Goal: Task Accomplishment & Management: Manage account settings

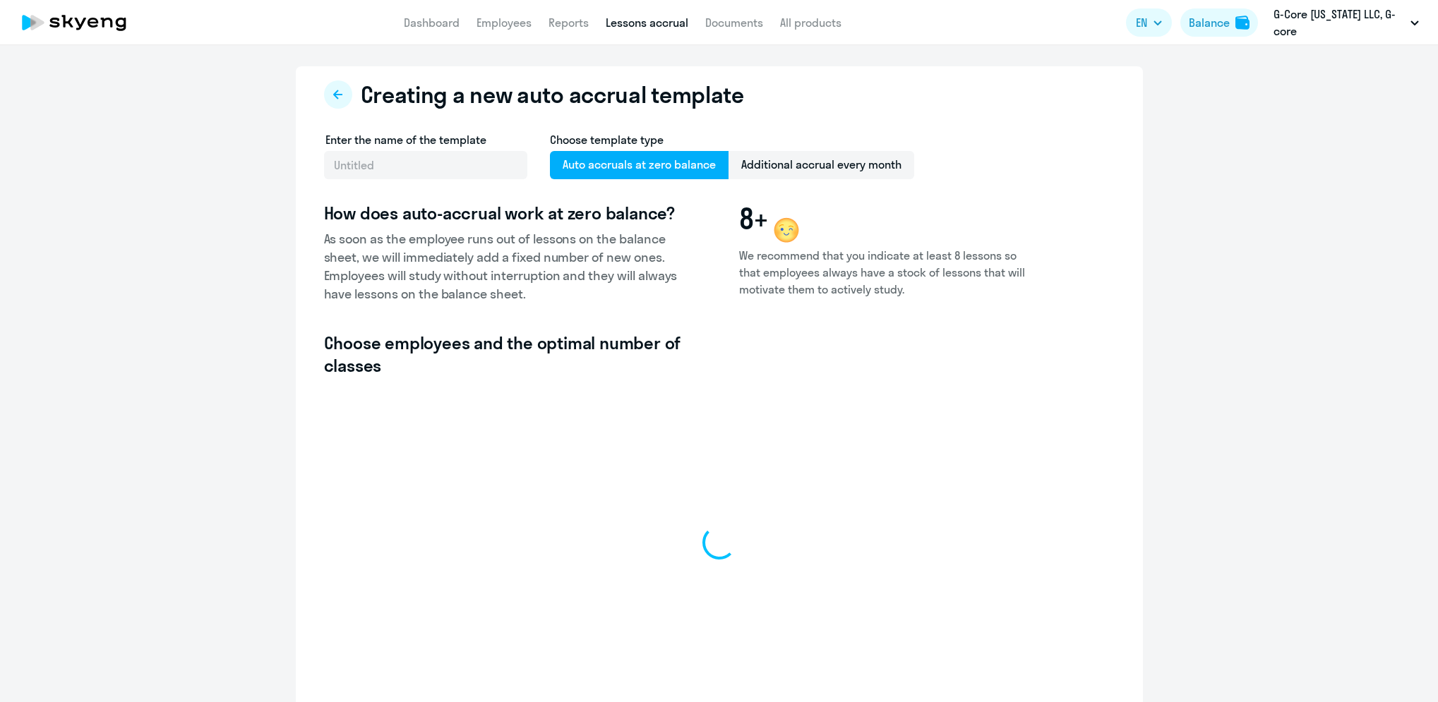
select select "10"
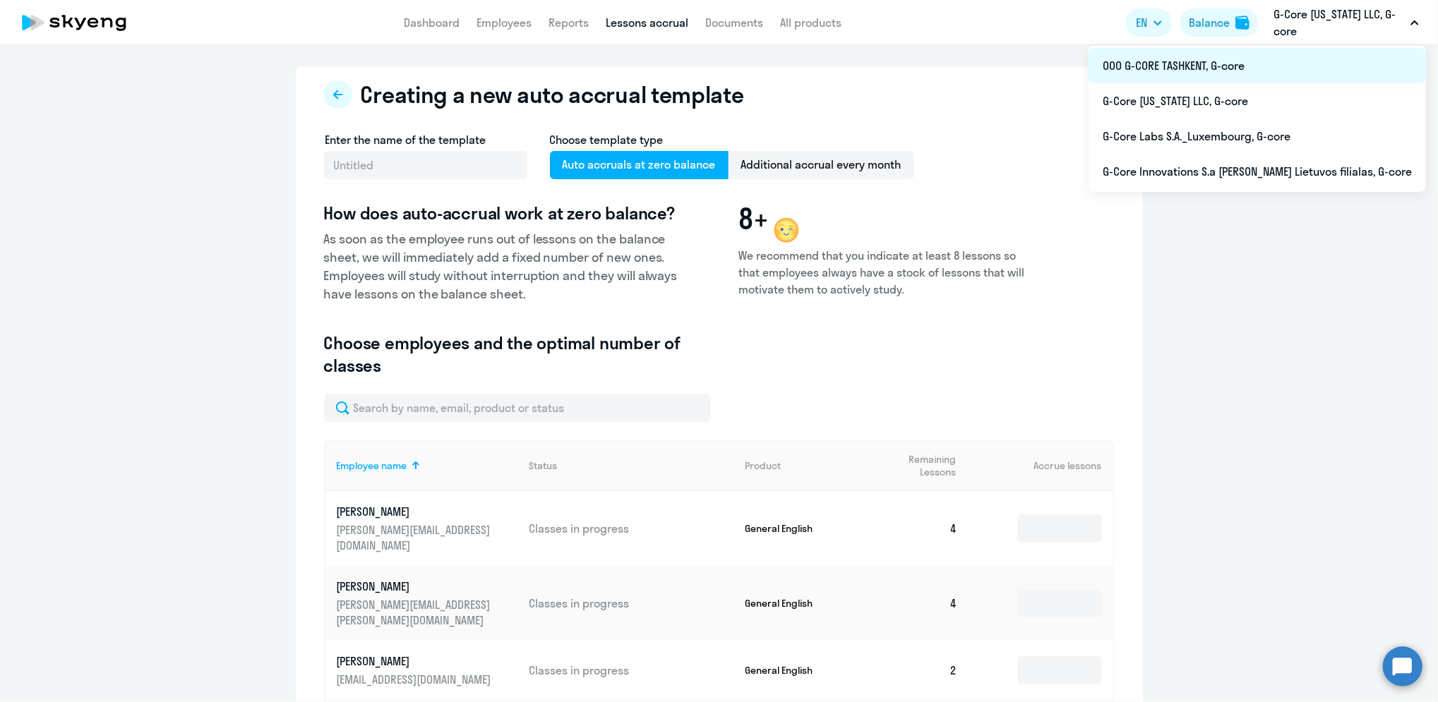
click at [1240, 64] on li "ООО G-CORE TASHKENT, G-core" at bounding box center [1257, 65] width 337 height 35
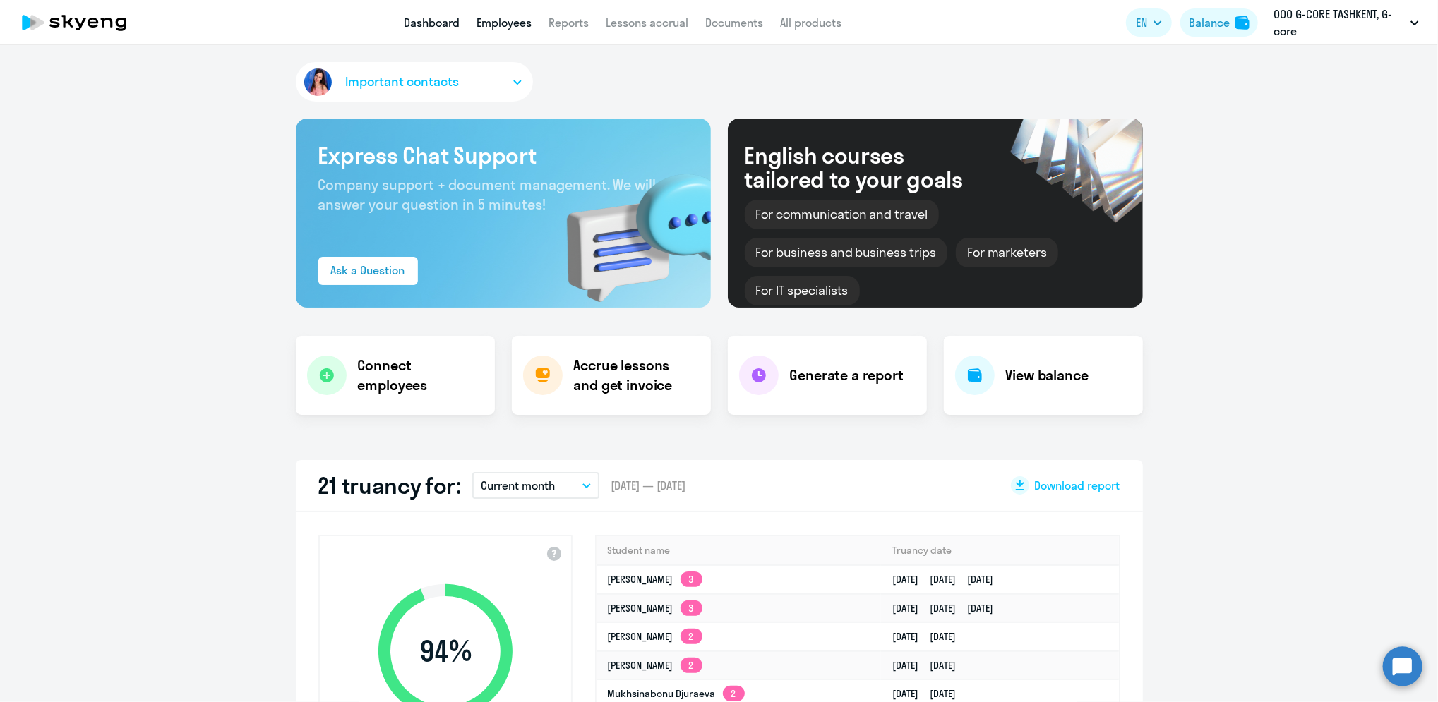
click at [489, 28] on link "Employees" at bounding box center [504, 23] width 55 height 14
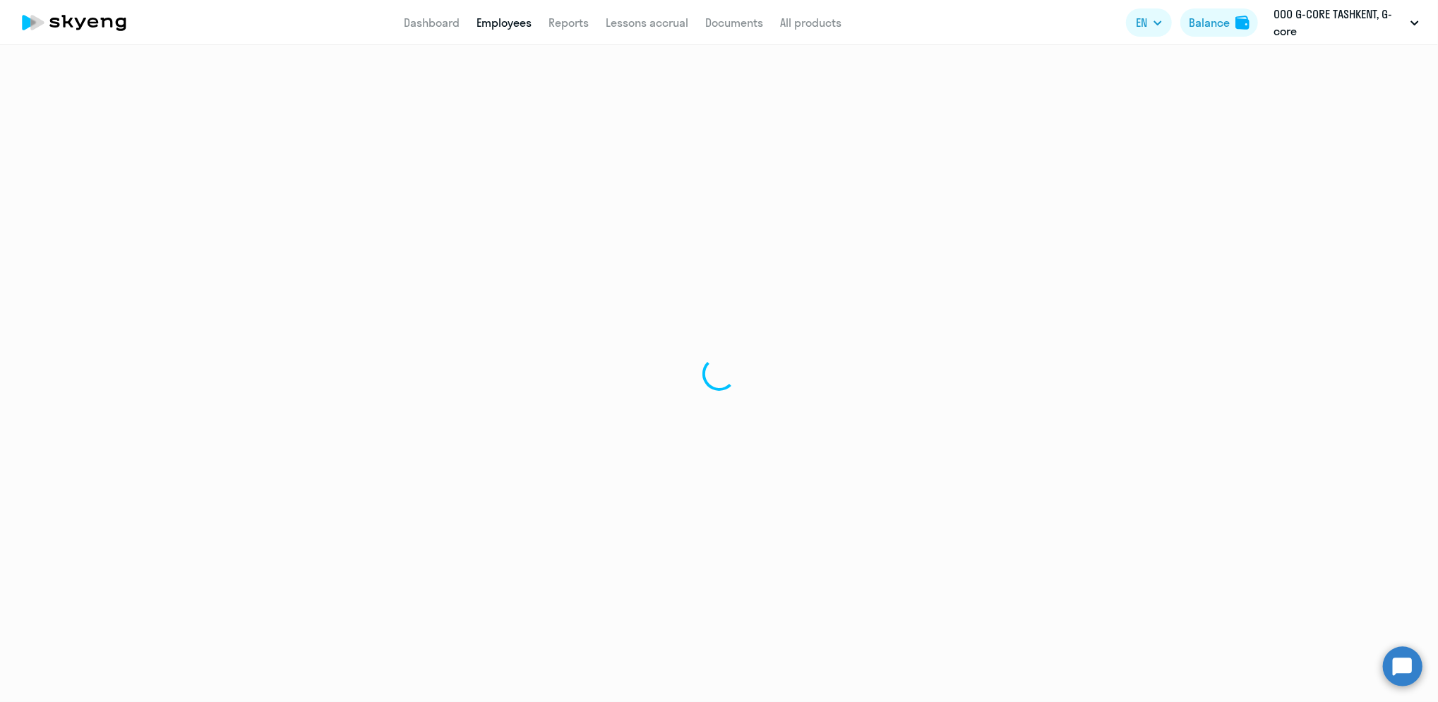
select select "30"
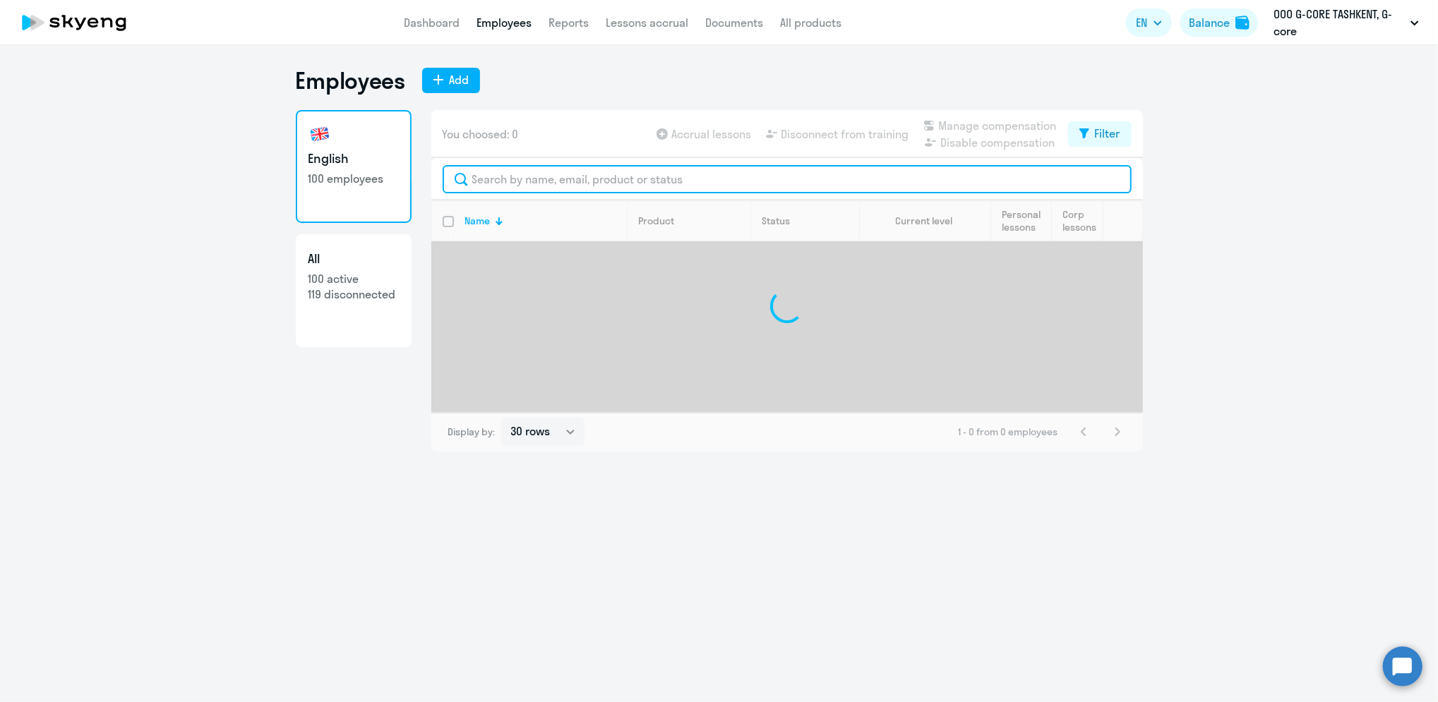
click at [527, 174] on input "text" at bounding box center [787, 179] width 689 height 28
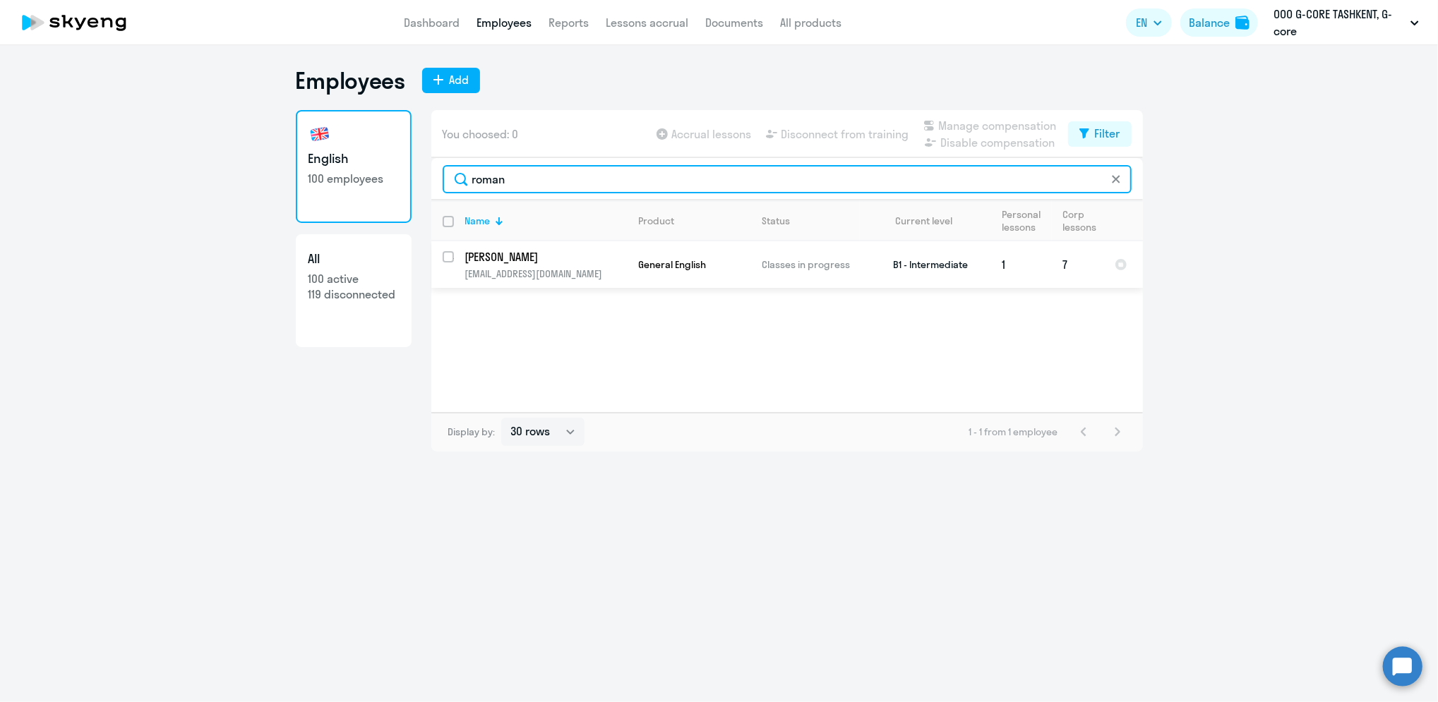
type input "roman"
click at [448, 256] on input "select row 21567066" at bounding box center [457, 265] width 28 height 28
checkbox input "true"
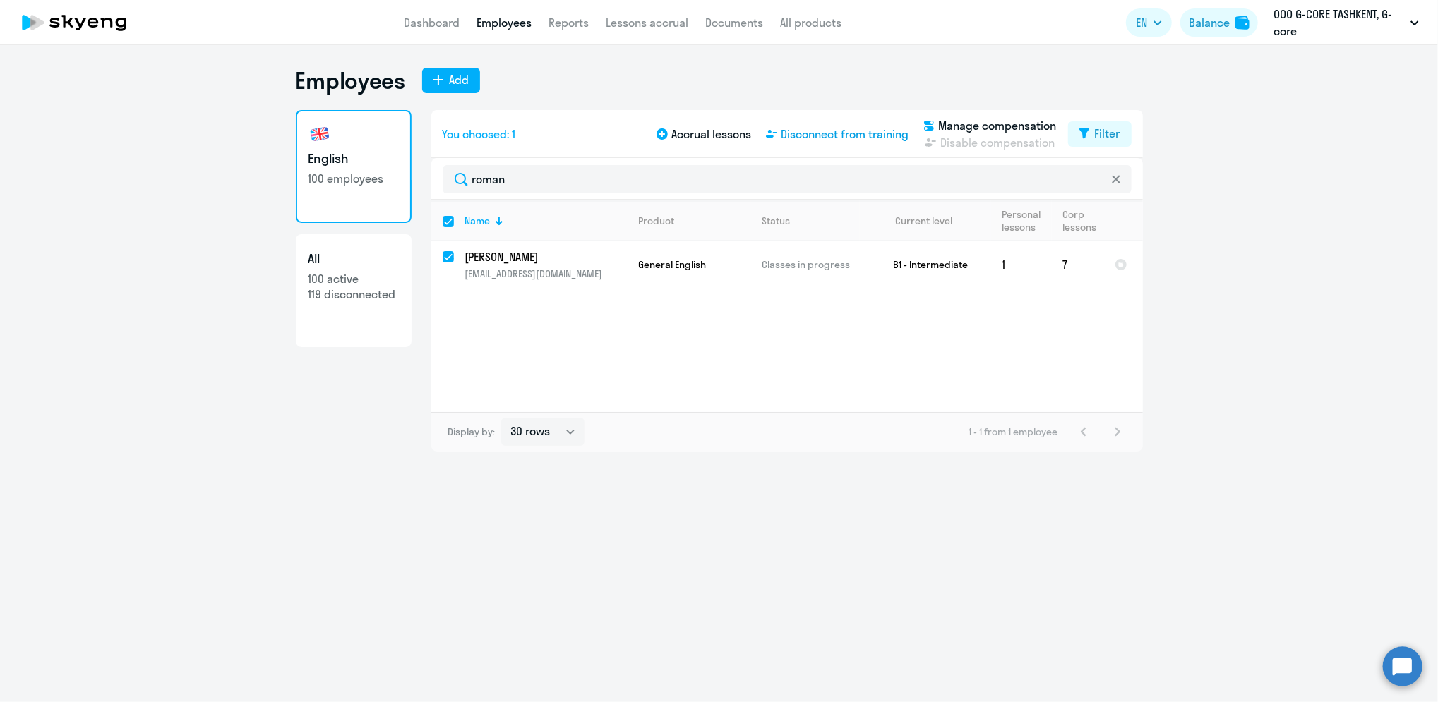
click at [875, 133] on span "Disconnect from training" at bounding box center [846, 134] width 128 height 17
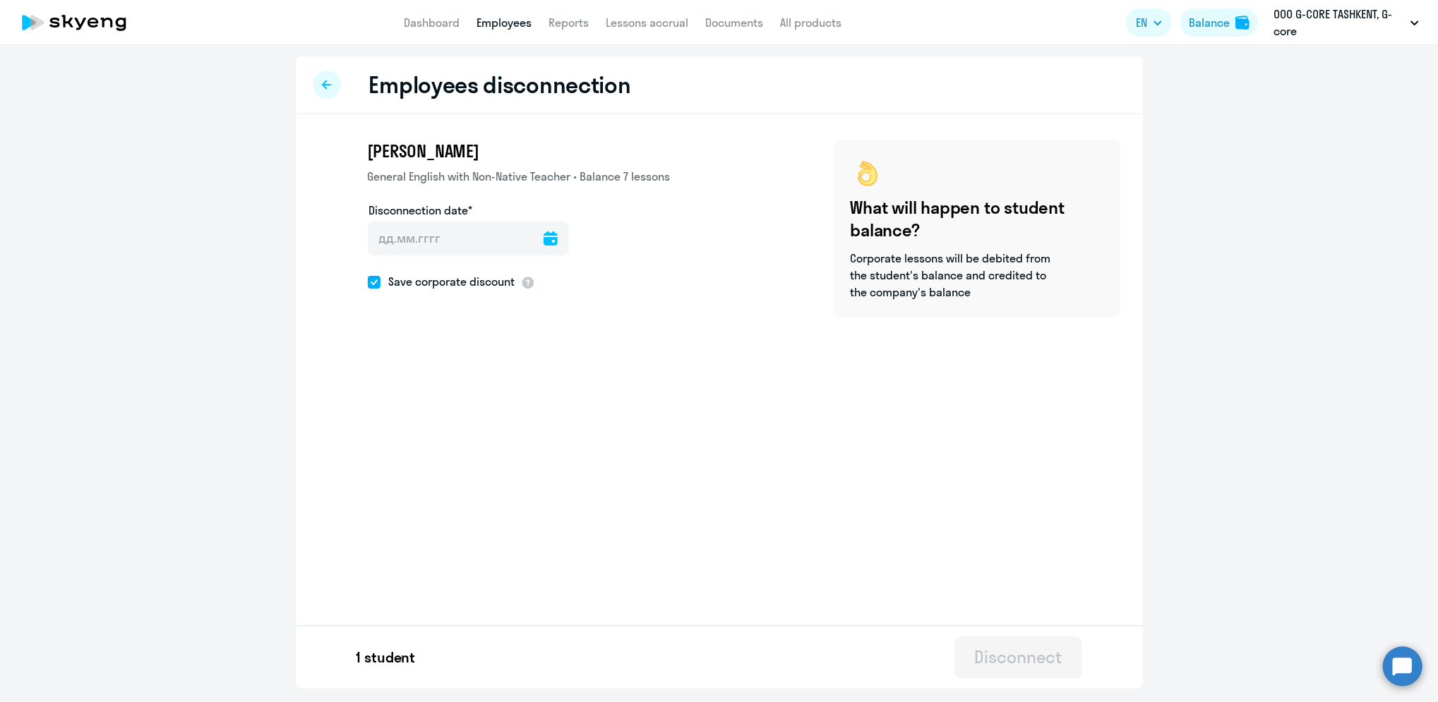
click at [547, 238] on icon at bounding box center [551, 239] width 14 height 14
click at [448, 431] on span "19" at bounding box center [443, 430] width 25 height 25
type input "[DATE]"
click at [1045, 659] on div "Disconnect" at bounding box center [1018, 657] width 88 height 23
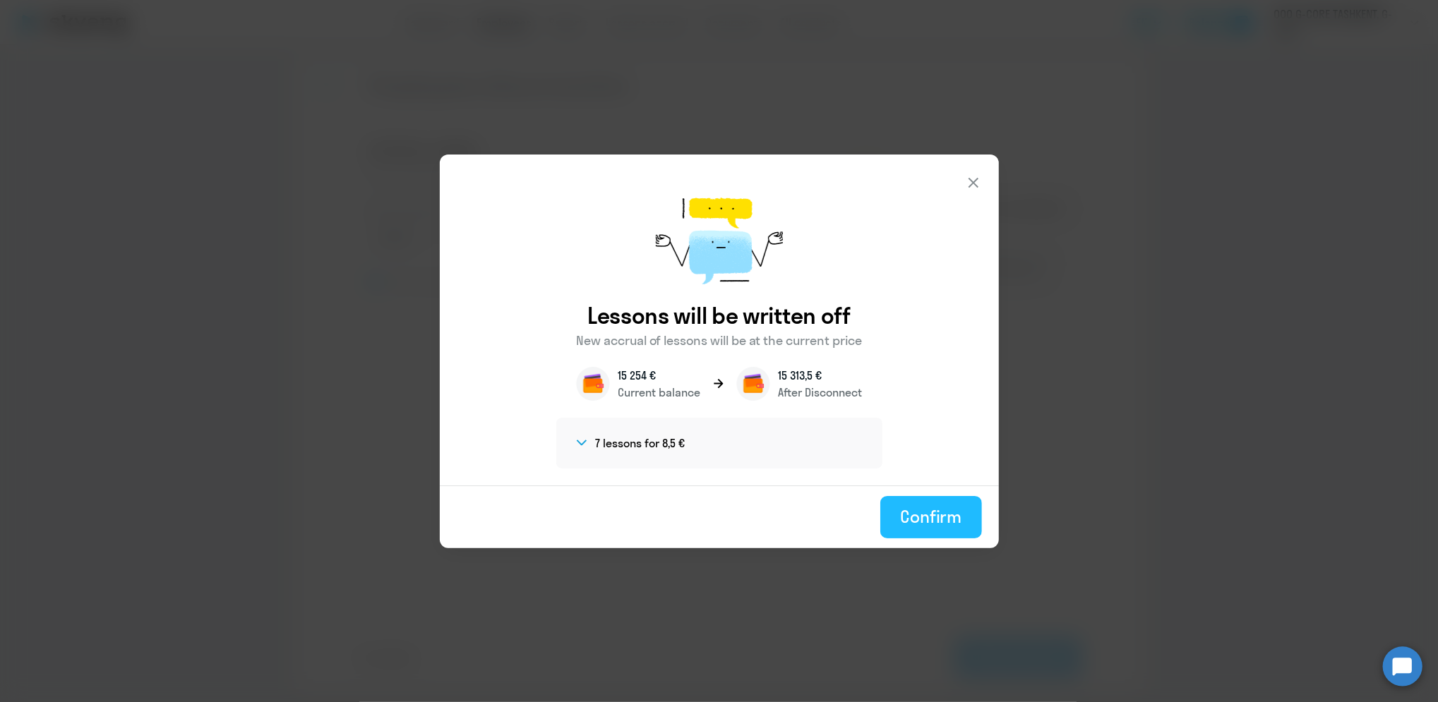
click at [943, 526] on div "Confirm" at bounding box center [930, 516] width 61 height 23
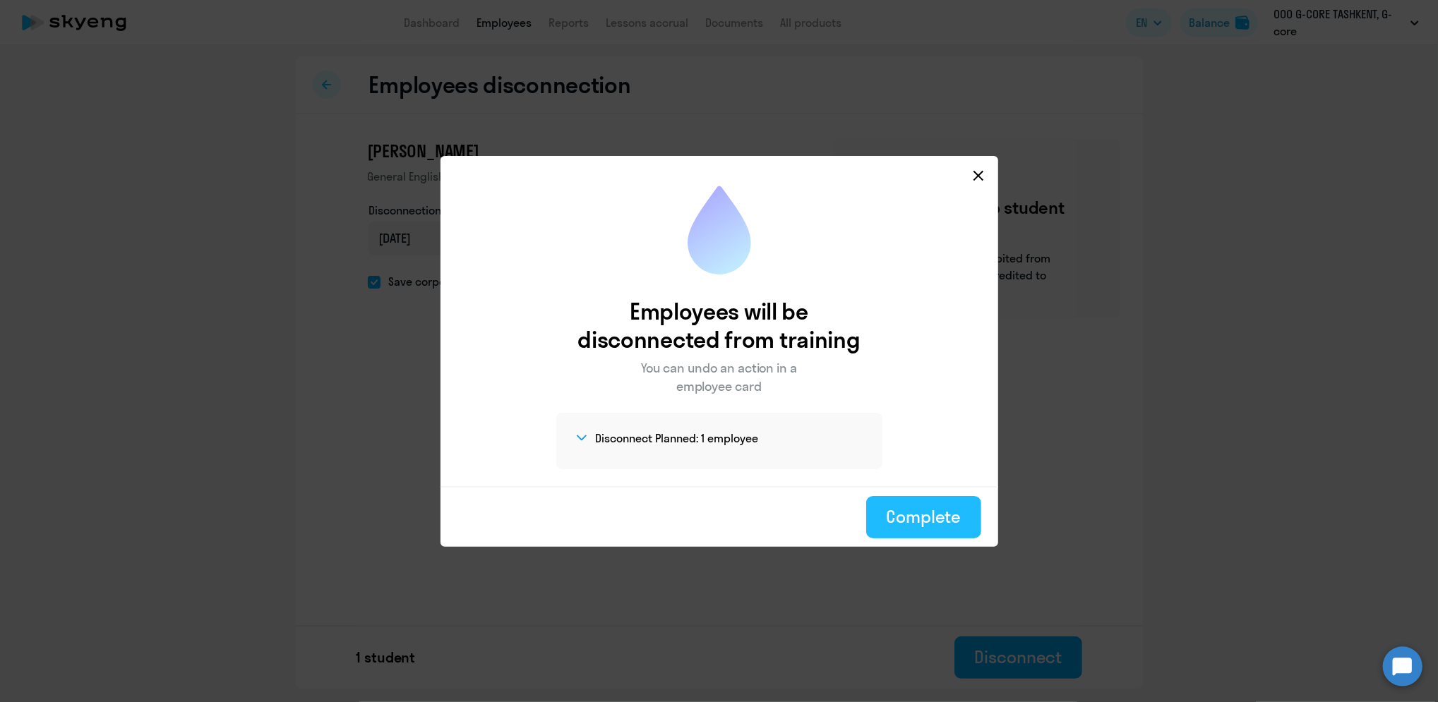
click at [933, 513] on div "Complete" at bounding box center [923, 516] width 75 height 23
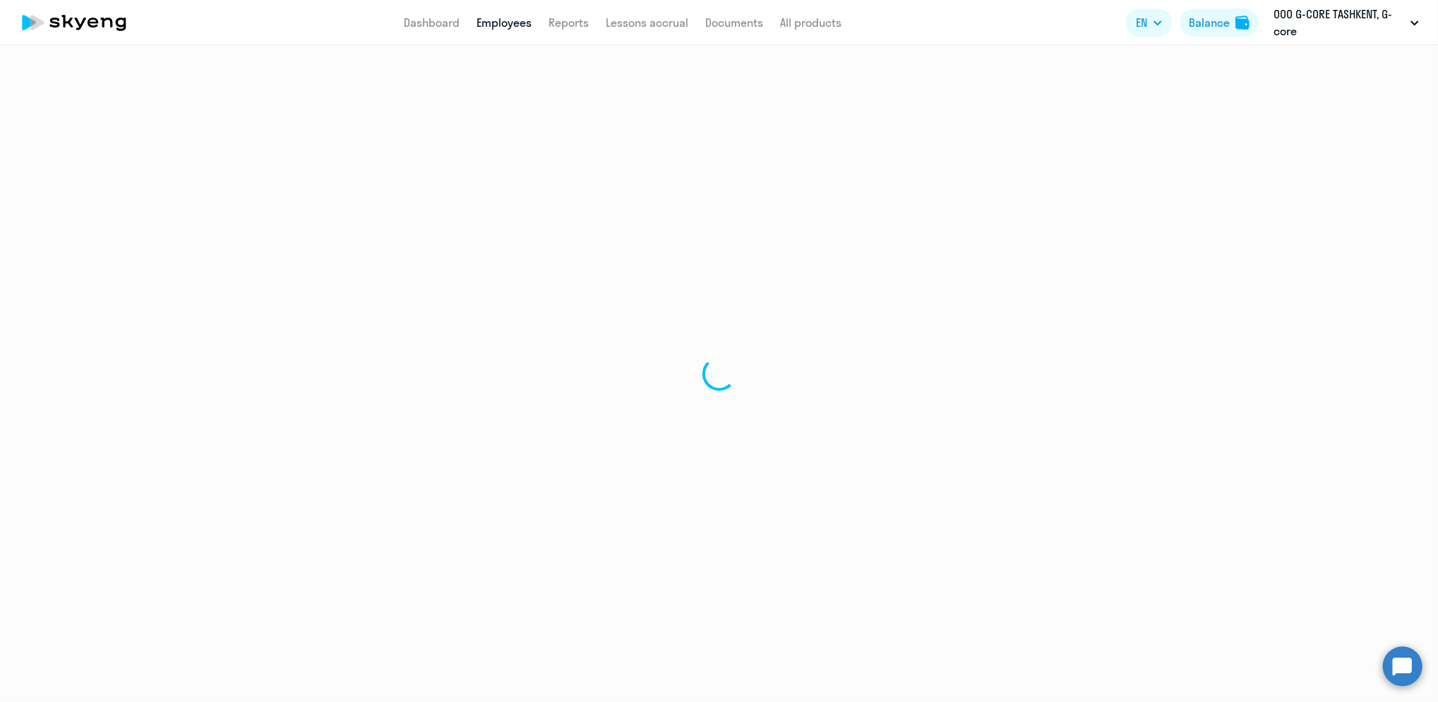
select select "30"
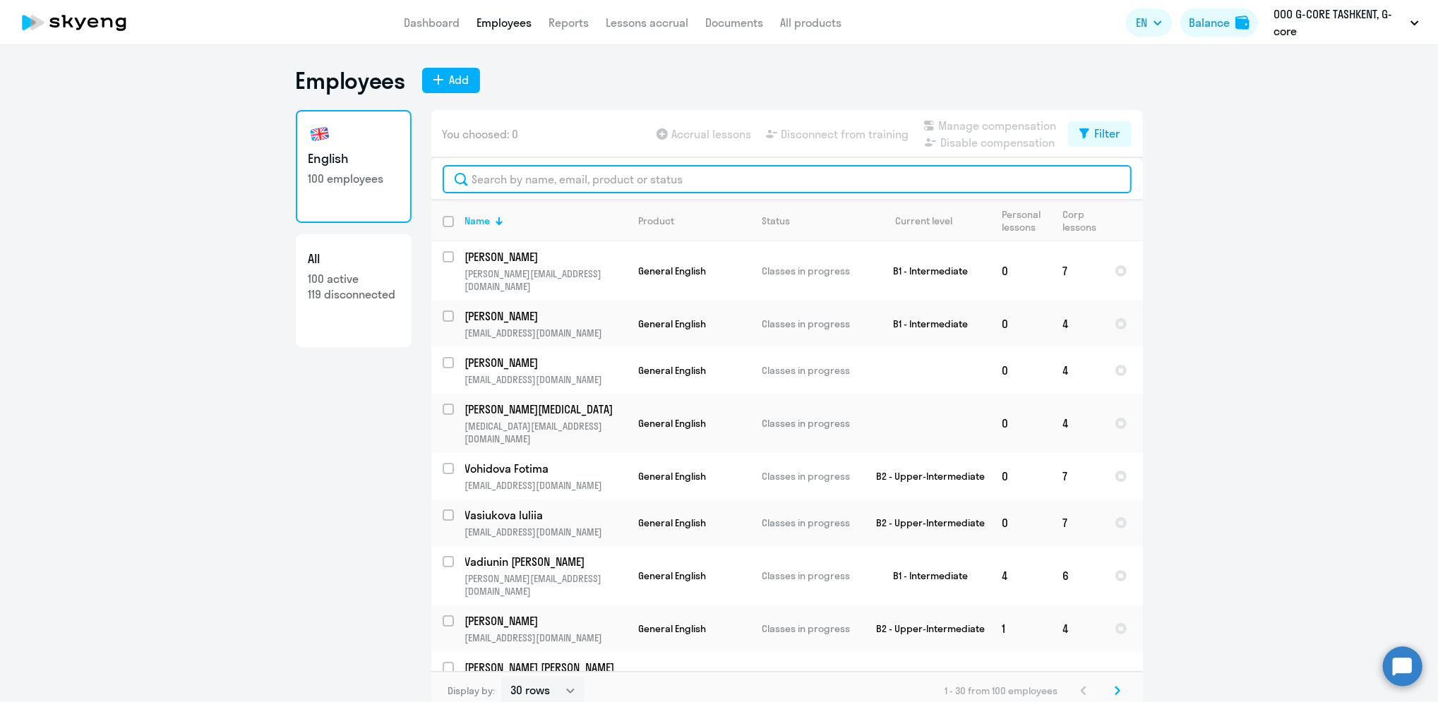
click at [585, 172] on input "text" at bounding box center [787, 179] width 689 height 28
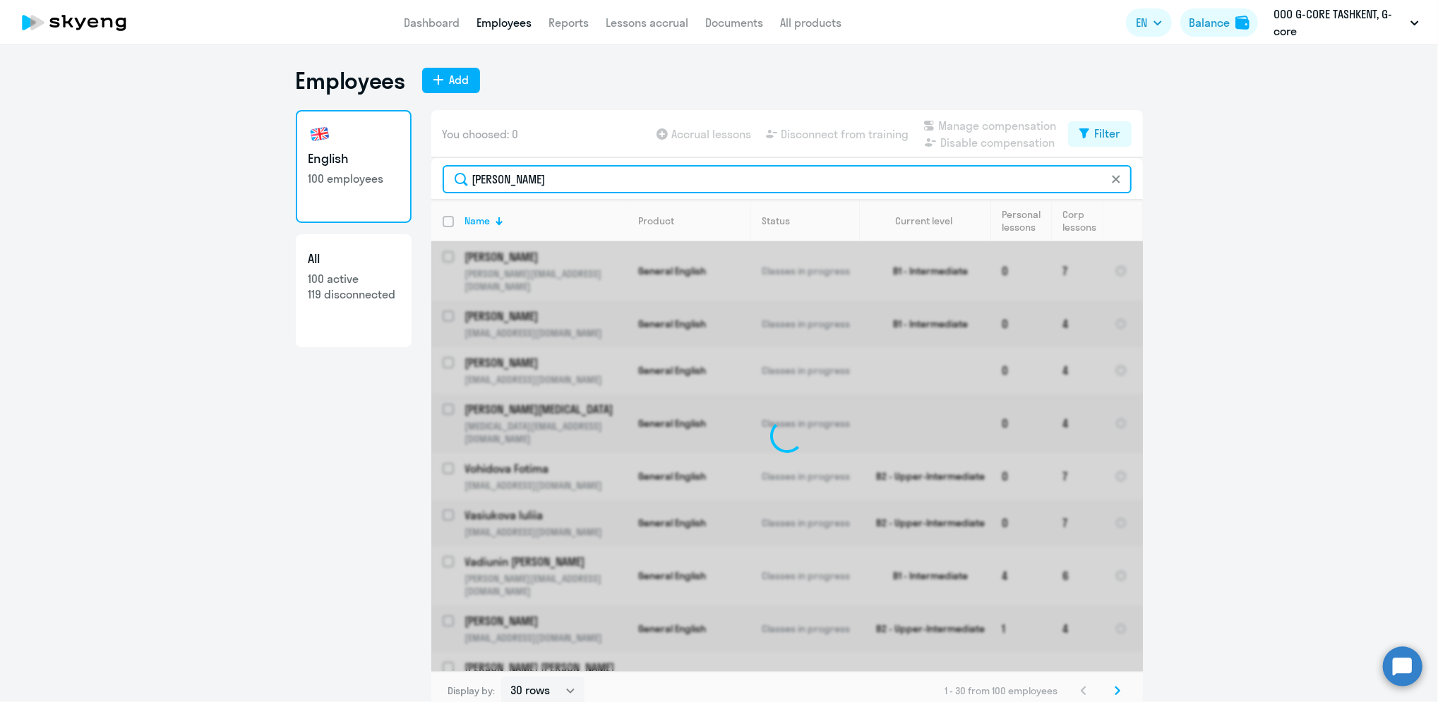
type input "danil"
